Goal: Task Accomplishment & Management: Use online tool/utility

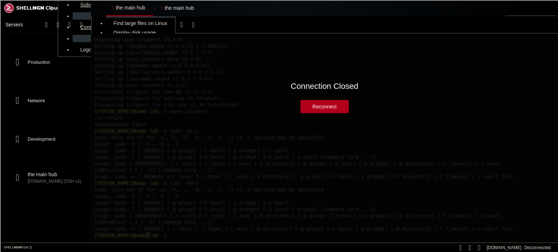
click at [319, 108] on button "Reconnect" at bounding box center [324, 106] width 48 height 13
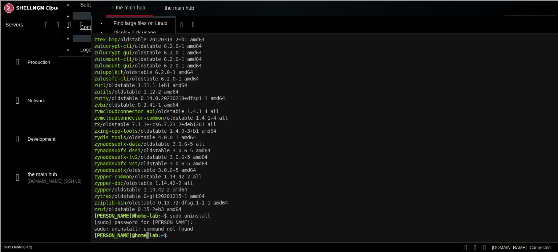
scroll to position [431737, 0]
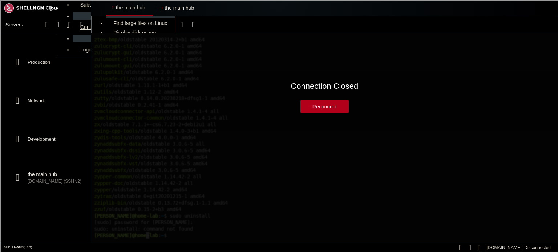
click at [314, 113] on button "Reconnect" at bounding box center [324, 106] width 48 height 13
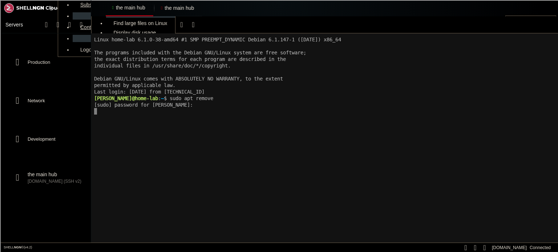
click at [143, 117] on x-row at bounding box center [324, 118] width 460 height 7
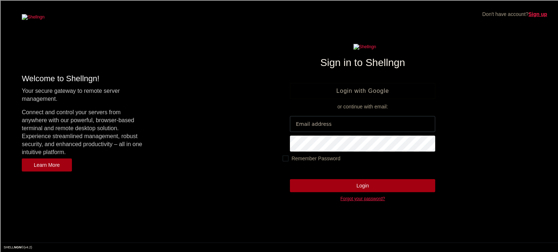
type input "[PERSON_NAME]"
click at [341, 89] on link "Login with Google" at bounding box center [362, 91] width 145 height 16
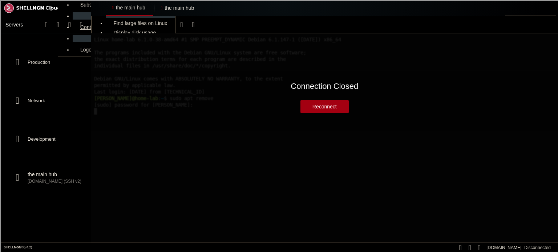
scroll to position [431737, 0]
click at [329, 105] on button "Reconnect" at bounding box center [324, 106] width 48 height 13
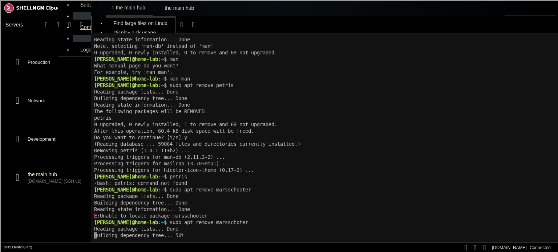
scroll to position [432025, 0]
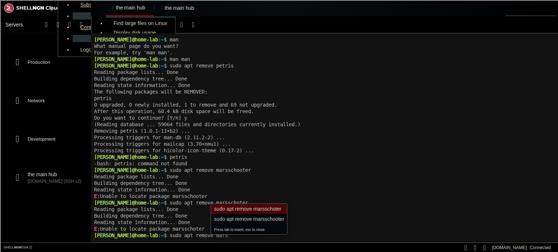
click at [209, 235] on x-row "[PERSON_NAME]@home-lab : ~ $ sudo apt remove mars" at bounding box center [324, 235] width 460 height 7
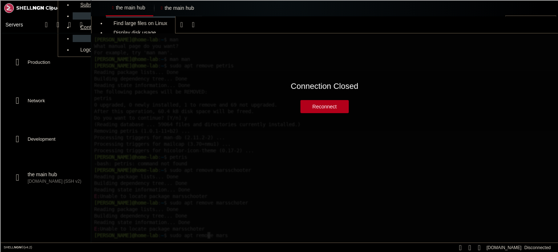
click at [327, 105] on button "Reconnect" at bounding box center [324, 106] width 48 height 13
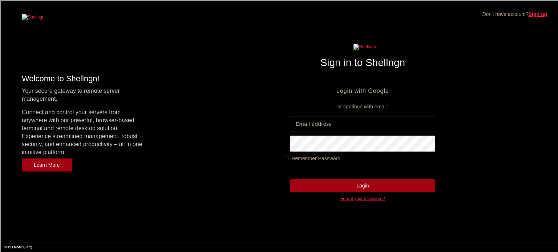
type input "[PERSON_NAME]"
click at [376, 96] on div "Sign in to Shellngn Login with Google or continue with email: [PERSON_NAME] Rem…" at bounding box center [362, 121] width 145 height 221
click at [384, 91] on link "Login with Google" at bounding box center [362, 91] width 145 height 16
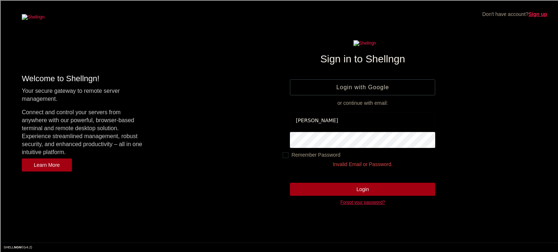
click at [369, 82] on link "Login with Google" at bounding box center [362, 88] width 145 height 16
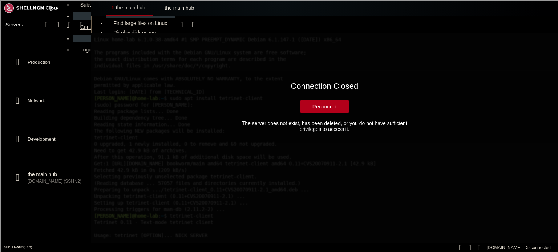
click at [321, 113] on button "Reconnect" at bounding box center [324, 106] width 48 height 13
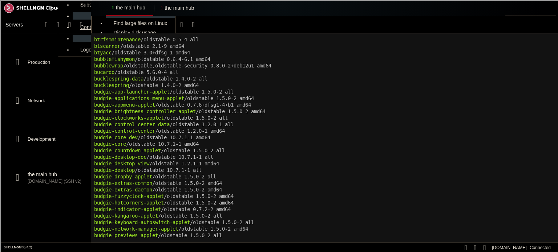
scroll to position [29226, 0]
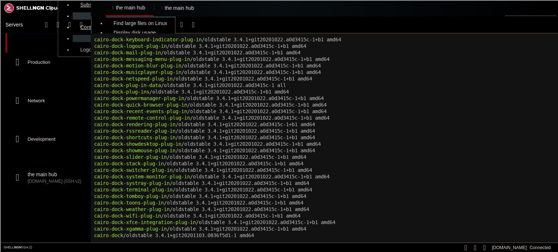
click at [56, 53] on link "Production" at bounding box center [43, 62] width 77 height 19
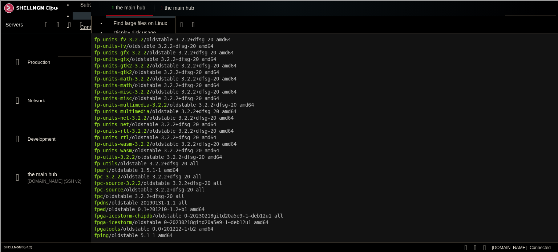
scroll to position [40, 0]
click at [148, 7] on div "" at bounding box center [149, 8] width 2 height 6
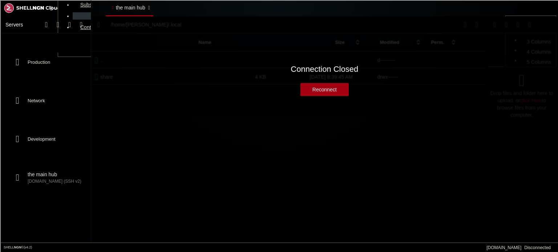
click at [148, 8] on div "" at bounding box center [149, 8] width 2 height 6
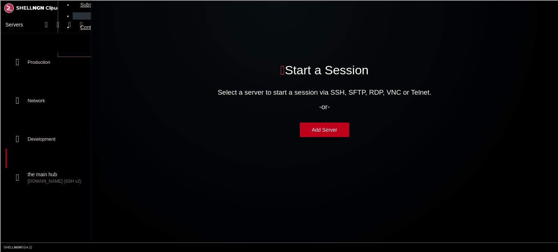
click at [43, 185] on span "[DOMAIN_NAME] (SSH v2)" at bounding box center [55, 182] width 55 height 6
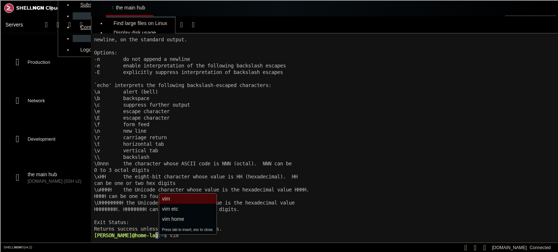
scroll to position [2040, 0]
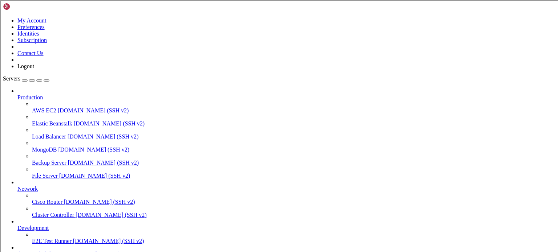
scroll to position [40, 0]
click at [52, 251] on link "the main hub [DOMAIN_NAME] (SSH v2)" at bounding box center [286, 254] width 538 height 7
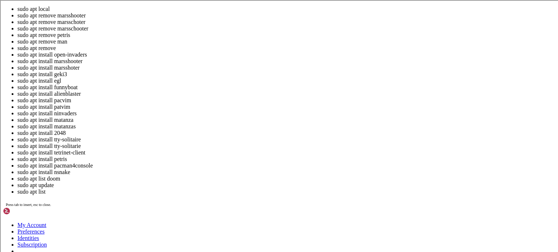
scroll to position [0, 0]
